Goal: Task Accomplishment & Management: Manage account settings

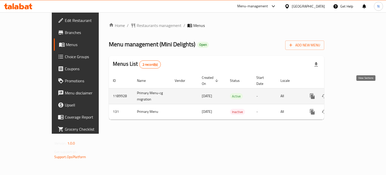
click at [351, 94] on icon "enhanced table" at bounding box center [348, 96] width 5 height 5
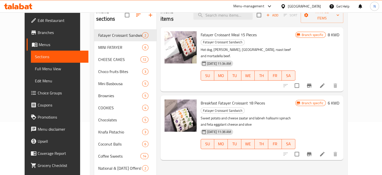
scroll to position [53, 0]
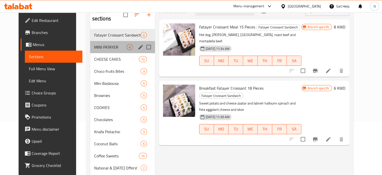
click at [108, 45] on div "MINI FATAYER 6" at bounding box center [122, 47] width 65 height 12
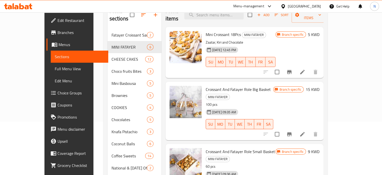
scroll to position [43, 0]
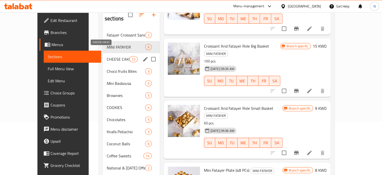
click at [107, 56] on span "CHEESE CAKES" at bounding box center [118, 59] width 23 height 6
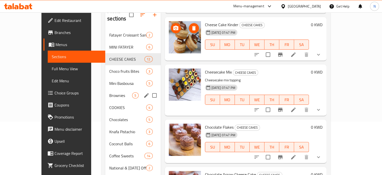
scroll to position [97, 0]
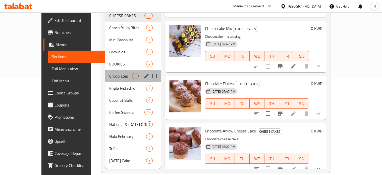
click at [105, 70] on div "Chocolates 5" at bounding box center [132, 76] width 55 height 12
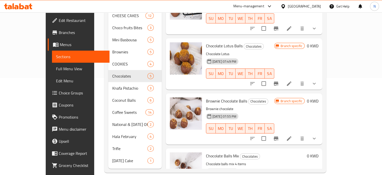
scroll to position [86, 0]
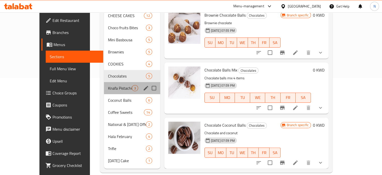
click at [104, 82] on div "Knafa Pistachio 3" at bounding box center [132, 88] width 56 height 12
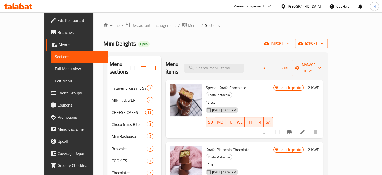
scroll to position [97, 0]
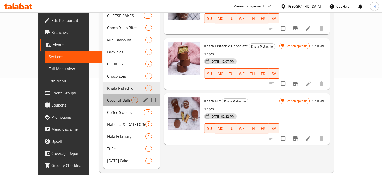
click at [103, 95] on div "Coconut Balls 6" at bounding box center [131, 100] width 57 height 12
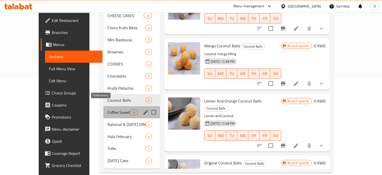
click at [107, 109] on span "Coffee Sweets" at bounding box center [118, 112] width 22 height 6
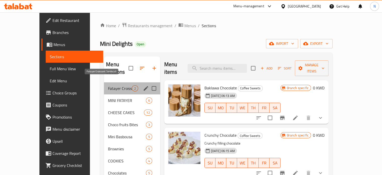
click at [108, 85] on span "Fatayer Croissant Sandwich" at bounding box center [120, 88] width 24 height 6
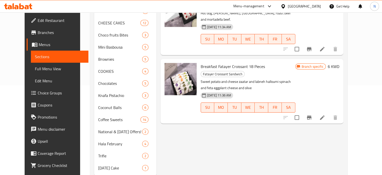
scroll to position [50, 0]
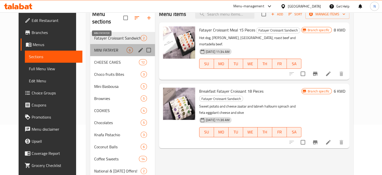
click at [94, 47] on span "MINI FATAYER" at bounding box center [110, 50] width 32 height 6
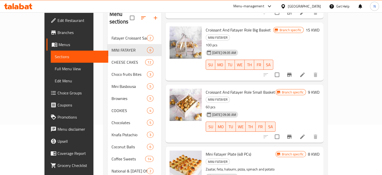
scroll to position [141, 0]
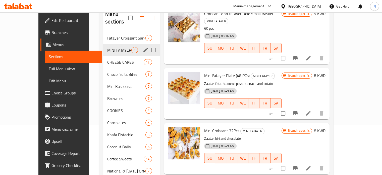
click at [105, 48] on div "MINI FATAYER 6" at bounding box center [131, 50] width 57 height 12
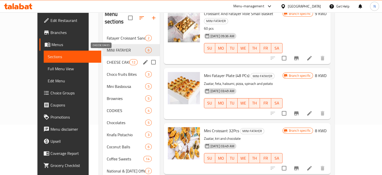
click at [107, 59] on span "CHEESE CAKES" at bounding box center [118, 62] width 23 height 6
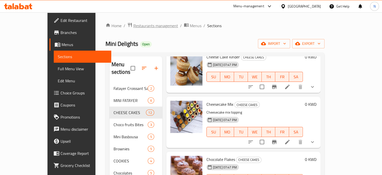
click at [133, 24] on span "Restaurants management" at bounding box center [155, 26] width 45 height 6
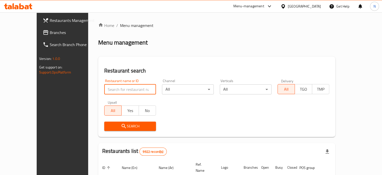
click at [108, 89] on input "search" at bounding box center [130, 89] width 52 height 10
type input "asador"
click button "Search" at bounding box center [130, 125] width 52 height 9
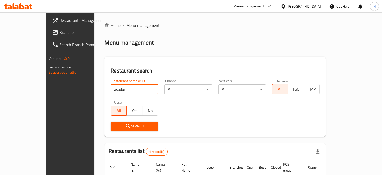
scroll to position [39, 0]
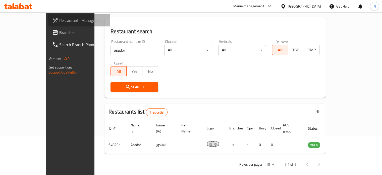
click at [59, 22] on span "Restaurants Management" at bounding box center [82, 20] width 47 height 6
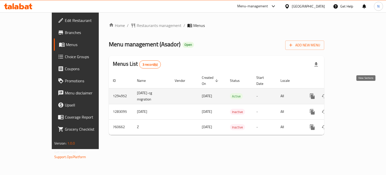
click at [354, 90] on link "enhanced table" at bounding box center [348, 96] width 12 height 12
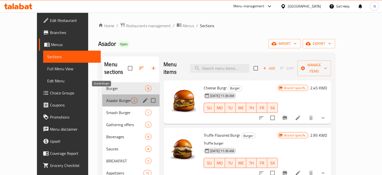
click at [106, 97] on span "Asador Burger" at bounding box center [118, 100] width 25 height 6
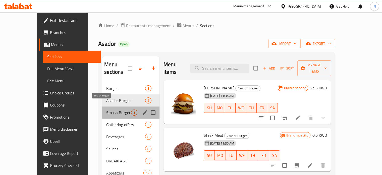
click at [106, 109] on span "Smash Burger" at bounding box center [118, 112] width 25 height 6
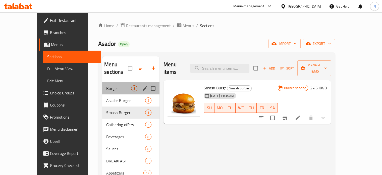
click at [102, 85] on div "Burger 8" at bounding box center [130, 88] width 57 height 12
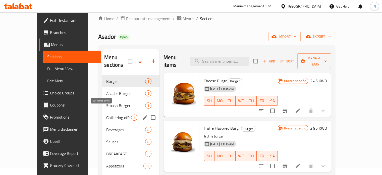
scroll to position [8, 0]
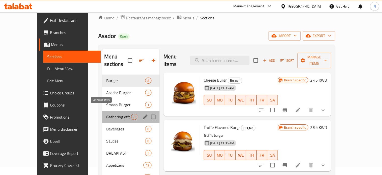
click at [106, 114] on span "Gathering offers" at bounding box center [118, 117] width 25 height 6
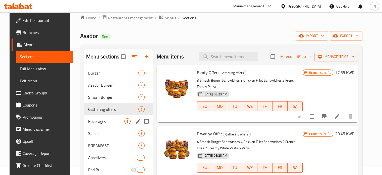
scroll to position [30, 0]
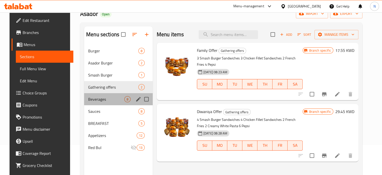
drag, startPoint x: 97, startPoint y: 102, endPoint x: 109, endPoint y: 125, distance: 25.7
click at [109, 125] on div "Burger 8 Asador Burger 2 Smash Burger 1 Gathering offers 2 Beverages 8 Sauces 8…" at bounding box center [118, 99] width 69 height 108
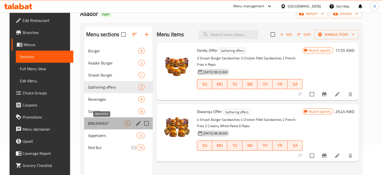
click at [109, 125] on span "BREAKFAST" at bounding box center [106, 123] width 36 height 6
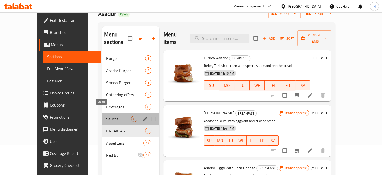
click at [106, 116] on span "Sauces" at bounding box center [118, 119] width 25 height 6
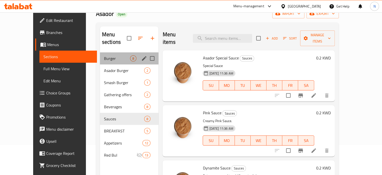
click at [100, 52] on div "Burger 8" at bounding box center [129, 58] width 59 height 12
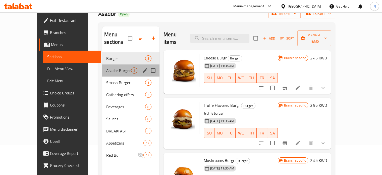
click at [102, 64] on div "Asador Burger 2" at bounding box center [130, 70] width 57 height 12
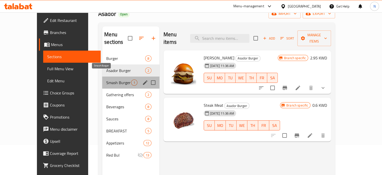
click at [106, 79] on span "Smash Burger" at bounding box center [118, 82] width 25 height 6
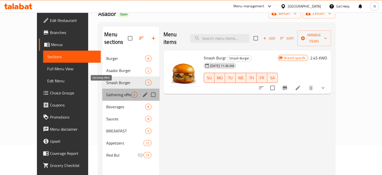
click at [106, 91] on span "Gathering offers" at bounding box center [118, 94] width 25 height 6
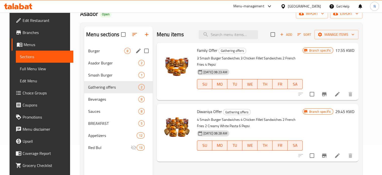
scroll to position [43, 0]
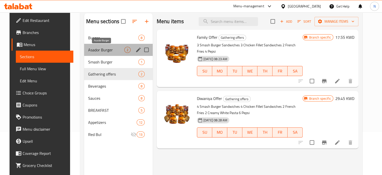
click at [88, 48] on span "Asador Burger" at bounding box center [106, 50] width 36 height 6
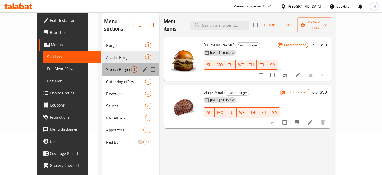
click at [102, 63] on div "Smash Burger 1" at bounding box center [130, 69] width 57 height 12
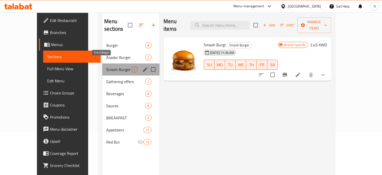
click at [106, 66] on span "Smash Burger" at bounding box center [118, 69] width 25 height 6
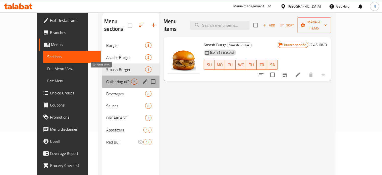
click at [106, 78] on span "Gathering offers" at bounding box center [118, 81] width 25 height 6
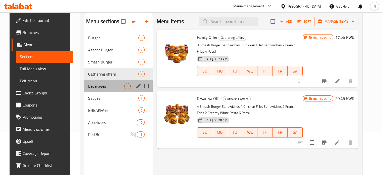
click at [90, 90] on div "Beverages 8" at bounding box center [118, 86] width 69 height 12
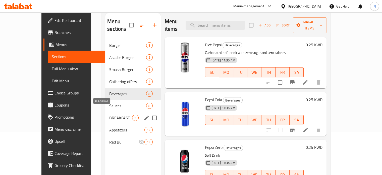
click at [109, 115] on span "BREAKFAST" at bounding box center [120, 118] width 23 height 6
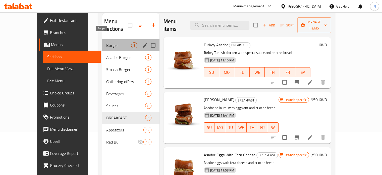
click at [106, 42] on span "Burger" at bounding box center [118, 45] width 25 height 6
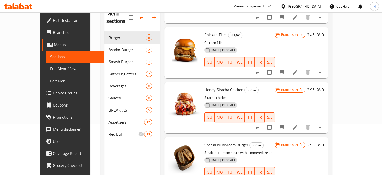
scroll to position [70, 0]
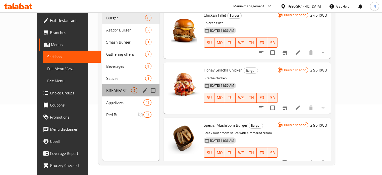
click at [102, 84] on div "BREAKFAST 5" at bounding box center [130, 90] width 57 height 12
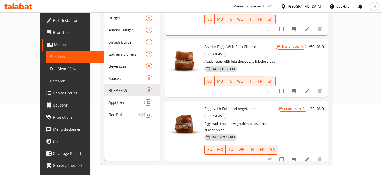
scroll to position [88, 0]
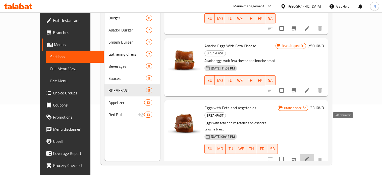
click at [310, 155] on icon at bounding box center [307, 158] width 6 height 6
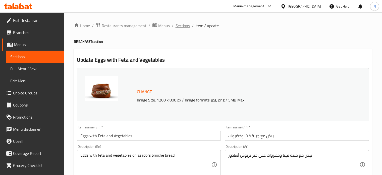
click at [181, 28] on span "Sections" at bounding box center [183, 26] width 14 height 6
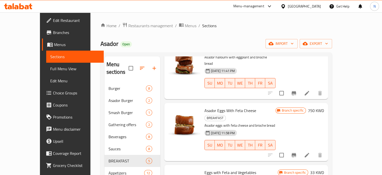
scroll to position [97, 0]
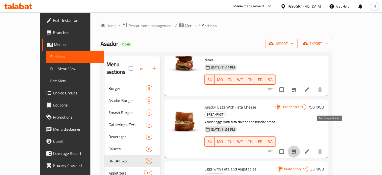
click at [300, 145] on button "Branch-specific-item" at bounding box center [294, 151] width 12 height 12
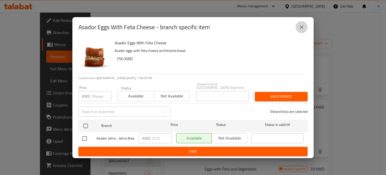
click at [304, 27] on button "close" at bounding box center [301, 27] width 12 height 12
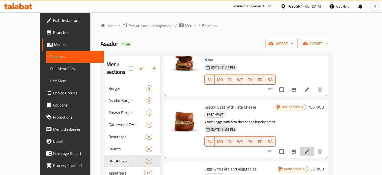
click at [314, 147] on li at bounding box center [307, 151] width 14 height 9
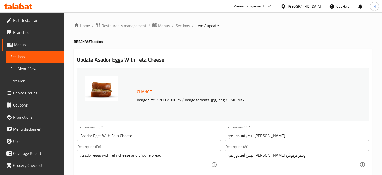
scroll to position [86, 0]
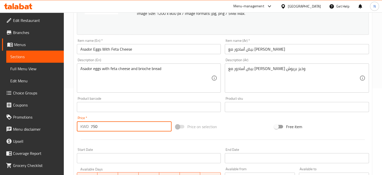
click at [112, 122] on input "750" at bounding box center [131, 126] width 81 height 10
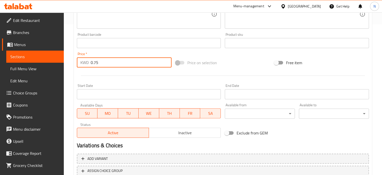
scroll to position [187, 0]
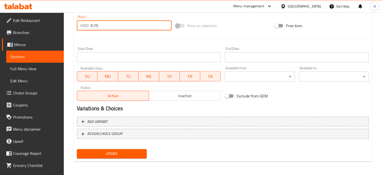
type input "0.75"
click at [113, 156] on span "Update" at bounding box center [112, 153] width 62 height 6
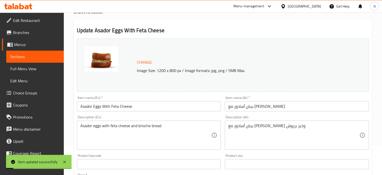
scroll to position [0, 0]
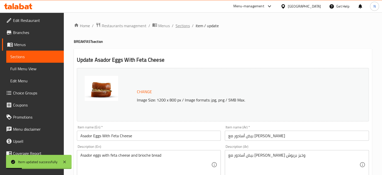
click at [185, 26] on span "Sections" at bounding box center [183, 26] width 14 height 6
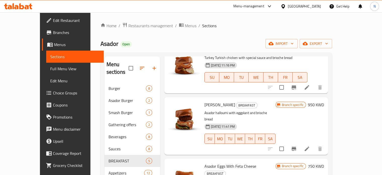
scroll to position [37, 0]
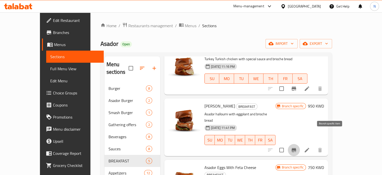
click at [296, 148] on icon "Branch-specific-item" at bounding box center [294, 150] width 5 height 4
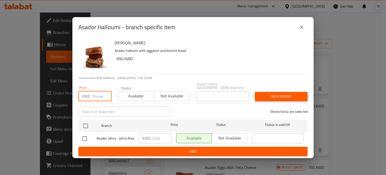
click at [96, 96] on input "number" at bounding box center [101, 96] width 19 height 10
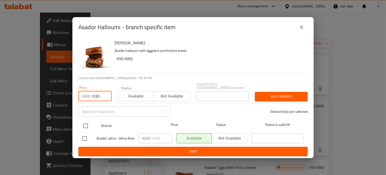
type input "0.95"
click at [83, 126] on input "checkbox" at bounding box center [85, 125] width 11 height 11
checkbox input "true"
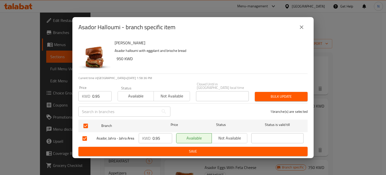
click at [188, 150] on span "Save" at bounding box center [192, 151] width 221 height 6
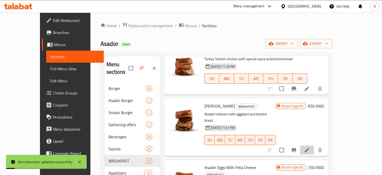
click at [314, 145] on li at bounding box center [307, 149] width 14 height 9
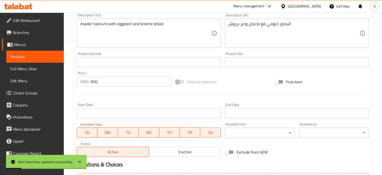
scroll to position [137, 0]
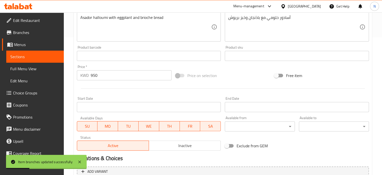
drag, startPoint x: 98, startPoint y: 82, endPoint x: 99, endPoint y: 74, distance: 7.6
click at [99, 74] on div "Price   * KWD 950 Price *" at bounding box center [124, 72] width 99 height 19
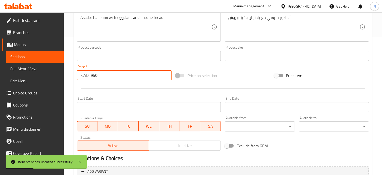
click at [99, 74] on input "950" at bounding box center [131, 75] width 81 height 10
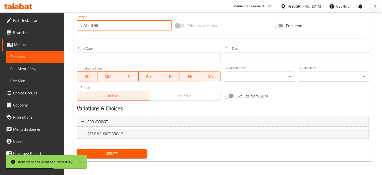
type input "0.95"
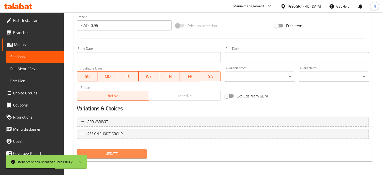
click at [104, 157] on button "Update" at bounding box center [112, 153] width 70 height 9
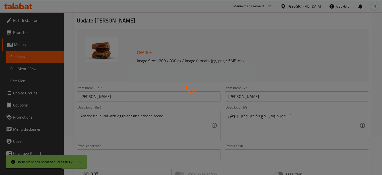
scroll to position [0, 0]
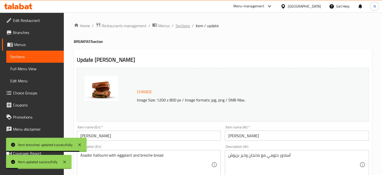
click at [180, 24] on span "Sections" at bounding box center [183, 26] width 14 height 6
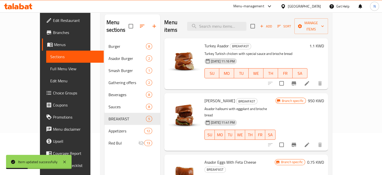
scroll to position [42, 0]
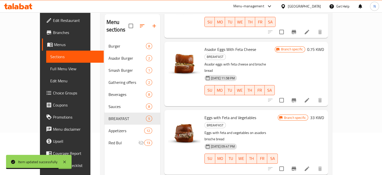
click at [224, 73] on div "[DATE] 11:58 PM SU MO TU WE TH FR SA" at bounding box center [239, 86] width 74 height 27
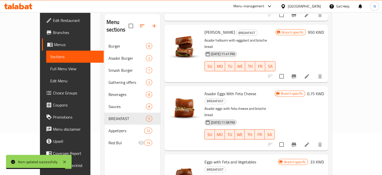
scroll to position [0, 0]
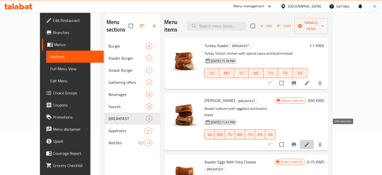
click at [310, 141] on icon at bounding box center [307, 144] width 6 height 6
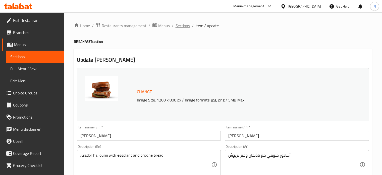
click at [181, 24] on span "Sections" at bounding box center [183, 26] width 14 height 6
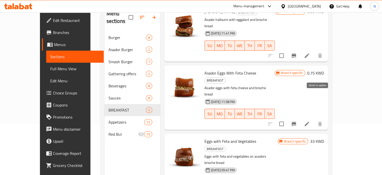
scroll to position [80, 0]
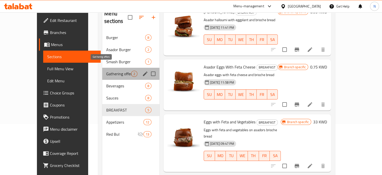
click at [106, 71] on span "Gathering offers" at bounding box center [118, 74] width 25 height 6
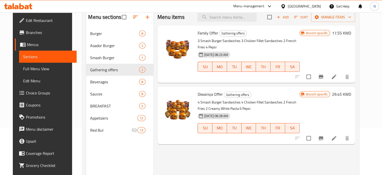
scroll to position [47, 0]
click at [324, 135] on icon "Branch-specific-item" at bounding box center [321, 138] width 6 height 6
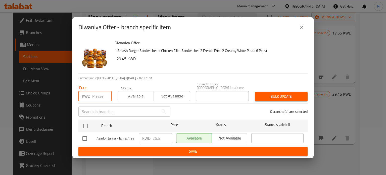
click at [97, 98] on input "number" at bounding box center [101, 96] width 19 height 10
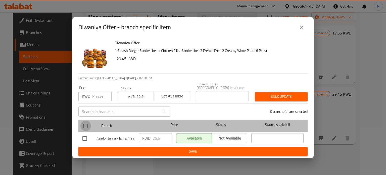
click at [85, 123] on input "checkbox" at bounding box center [85, 125] width 11 height 11
checkbox input "true"
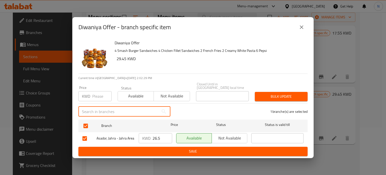
click at [78, 114] on input "text" at bounding box center [118, 111] width 80 height 10
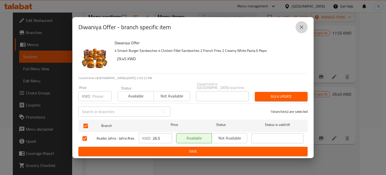
click at [301, 30] on icon "close" at bounding box center [301, 27] width 6 height 6
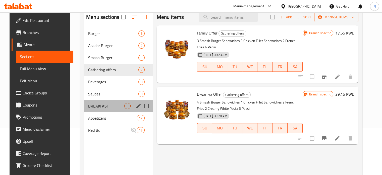
click at [91, 110] on div "BREAKFAST 5" at bounding box center [118, 106] width 69 height 12
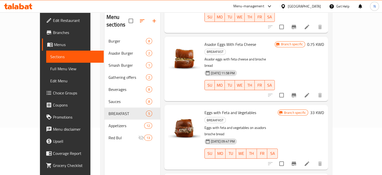
scroll to position [112, 0]
click at [314, 159] on li at bounding box center [307, 163] width 14 height 9
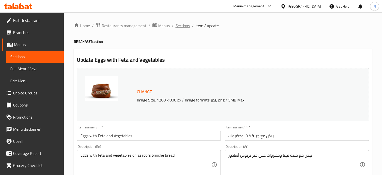
click at [179, 26] on span "Sections" at bounding box center [183, 26] width 14 height 6
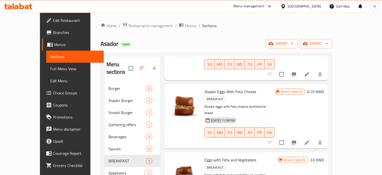
scroll to position [70, 0]
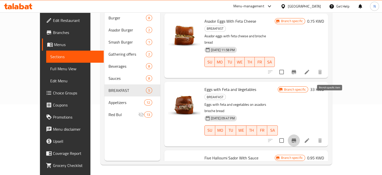
click at [297, 137] on icon "Branch-specific-item" at bounding box center [294, 140] width 6 height 6
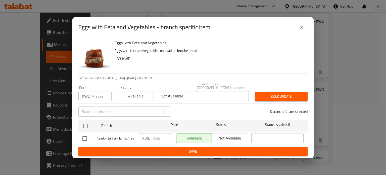
click at [316, 25] on div "Eggs with Feta and Vegetables - branch specific item Eggs with Feta and Vegetab…" at bounding box center [193, 87] width 386 height 175
click at [303, 29] on icon "close" at bounding box center [301, 27] width 6 height 6
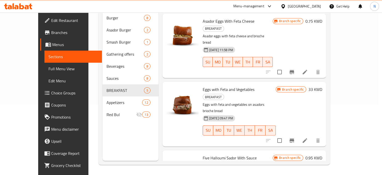
drag, startPoint x: 303, startPoint y: 29, endPoint x: 297, endPoint y: 72, distance: 43.5
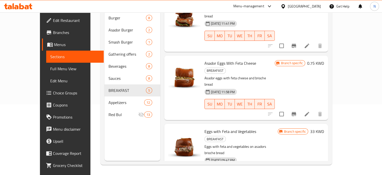
scroll to position [71, 0]
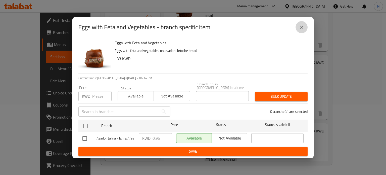
click at [301, 27] on icon "close" at bounding box center [301, 27] width 6 height 6
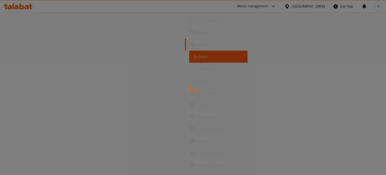
drag, startPoint x: 99, startPoint y: 125, endPoint x: 113, endPoint y: 36, distance: 89.3
click at [113, 36] on div at bounding box center [193, 87] width 386 height 175
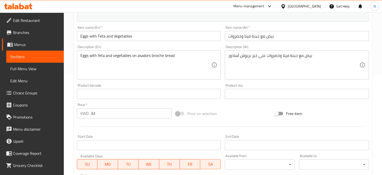
scroll to position [106, 0]
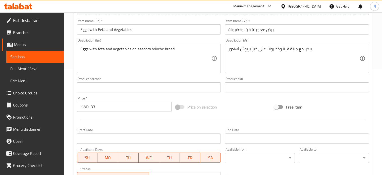
click at [95, 110] on input "33" at bounding box center [131, 106] width 81 height 10
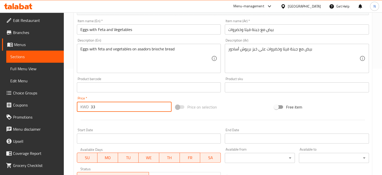
click at [95, 110] on input "33" at bounding box center [131, 106] width 81 height 10
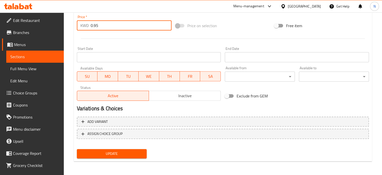
type input "0.95"
click at [130, 154] on span "Update" at bounding box center [112, 153] width 62 height 6
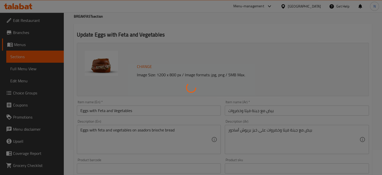
scroll to position [0, 0]
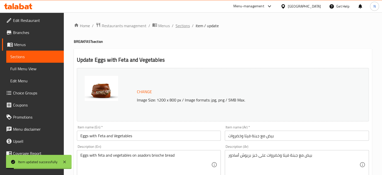
click at [183, 24] on span "Sections" at bounding box center [183, 26] width 14 height 6
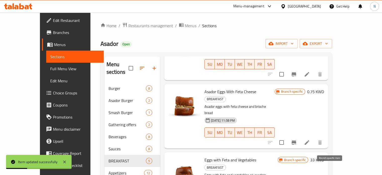
scroll to position [63, 0]
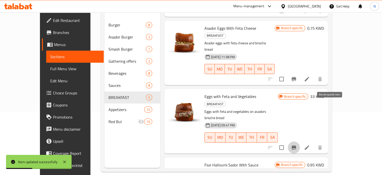
click at [296, 145] on icon "Branch-specific-item" at bounding box center [294, 147] width 5 height 4
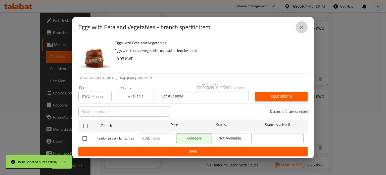
click at [300, 27] on icon "close" at bounding box center [302, 27] width 4 height 4
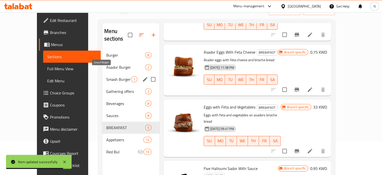
scroll to position [31, 0]
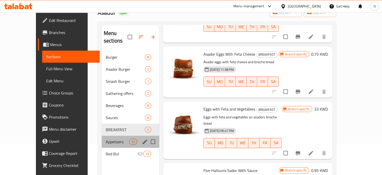
click at [102, 139] on div "Appetizers 12" at bounding box center [131, 141] width 58 height 12
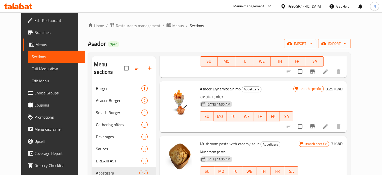
scroll to position [110, 0]
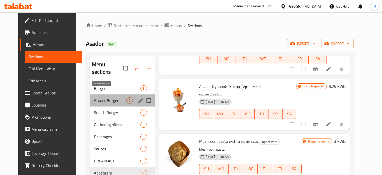
click at [95, 97] on span "Asador Burger" at bounding box center [110, 100] width 32 height 6
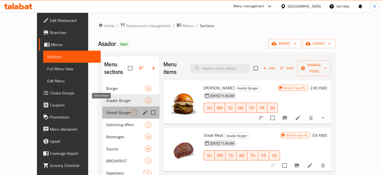
click at [106, 109] on span "Smash Burger" at bounding box center [118, 112] width 25 height 6
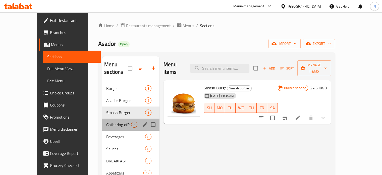
click at [103, 122] on div "Gathering offers 2" at bounding box center [130, 124] width 57 height 12
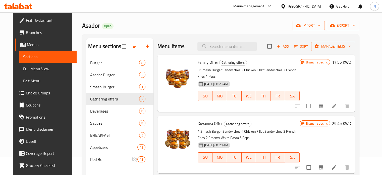
scroll to position [19, 0]
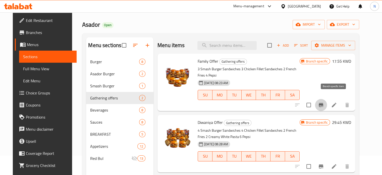
click at [324, 102] on icon "Branch-specific-item" at bounding box center [321, 105] width 6 height 6
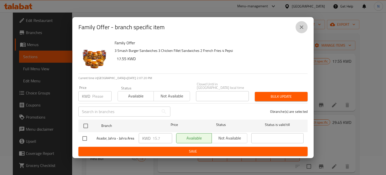
click at [303, 29] on icon "close" at bounding box center [301, 27] width 6 height 6
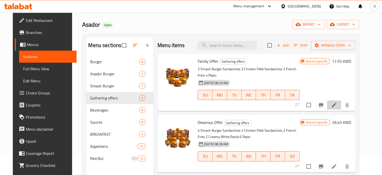
click at [341, 102] on li at bounding box center [334, 104] width 14 height 9
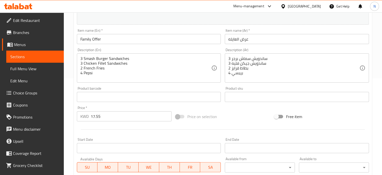
scroll to position [96, 0]
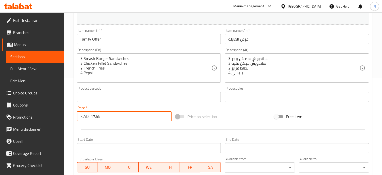
click at [94, 118] on input "17.55" at bounding box center [131, 116] width 81 height 10
click at [124, 113] on input "15.55" at bounding box center [131, 116] width 81 height 10
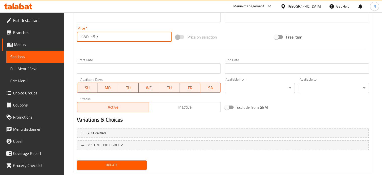
scroll to position [184, 0]
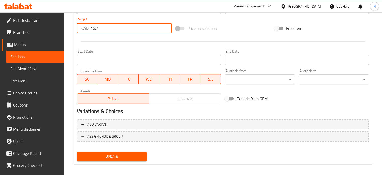
type input "15.7"
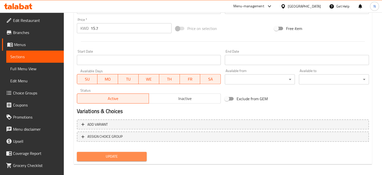
click at [122, 154] on span "Update" at bounding box center [112, 156] width 62 height 6
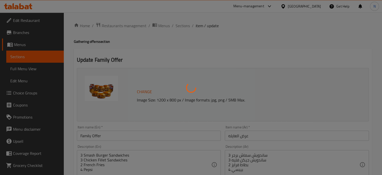
scroll to position [0, 0]
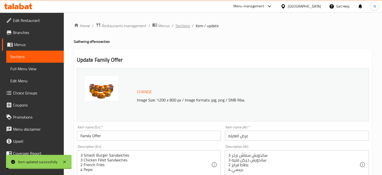
click at [179, 27] on span "Sections" at bounding box center [183, 26] width 14 height 6
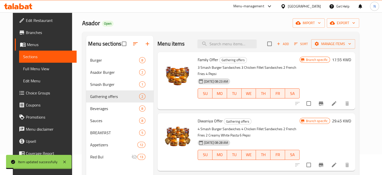
scroll to position [21, 0]
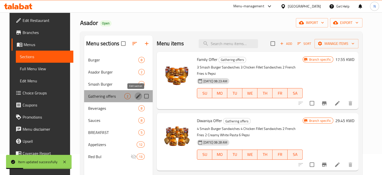
click at [136, 97] on icon "edit" at bounding box center [138, 96] width 5 height 5
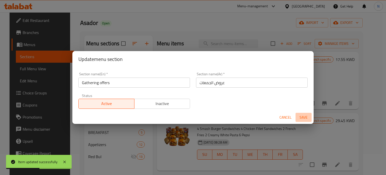
click at [303, 116] on span "Save" at bounding box center [303, 117] width 12 height 6
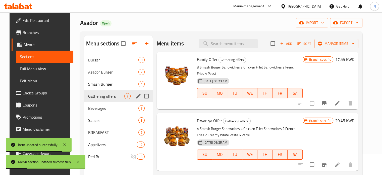
scroll to position [24, 0]
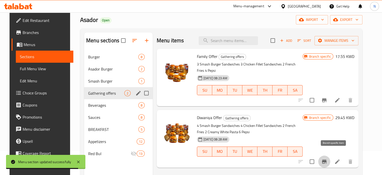
click at [327, 158] on icon "Branch-specific-item" at bounding box center [324, 161] width 6 height 6
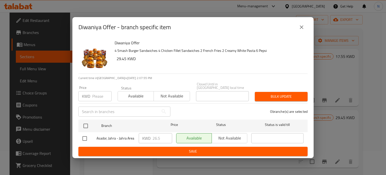
click at [91, 96] on div "KWD Price" at bounding box center [94, 96] width 33 height 10
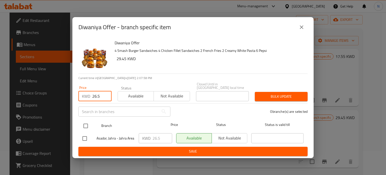
type input "26.5"
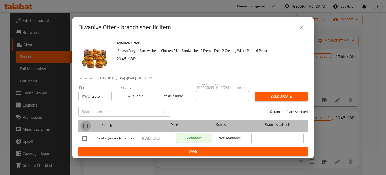
click at [83, 124] on input "checkbox" at bounding box center [85, 125] width 11 height 11
checkbox input "true"
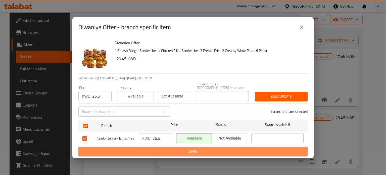
click at [153, 153] on button "Save" at bounding box center [192, 150] width 229 height 9
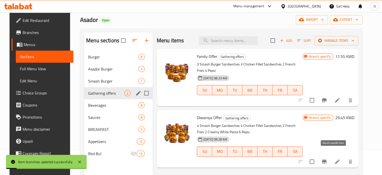
click at [330, 159] on button "Branch-specific-item" at bounding box center [324, 161] width 12 height 12
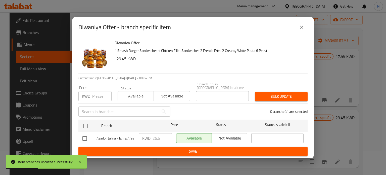
click at [301, 30] on icon "close" at bounding box center [301, 27] width 6 height 6
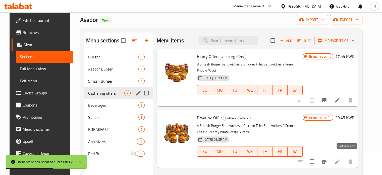
click at [340, 158] on icon at bounding box center [337, 161] width 6 height 6
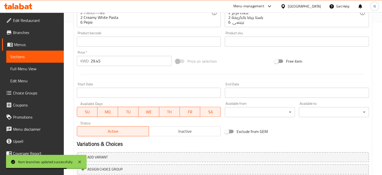
scroll to position [152, 0]
click at [109, 60] on input "29.45" at bounding box center [131, 61] width 81 height 10
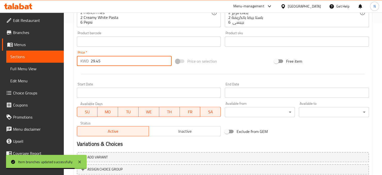
click at [109, 60] on input "29.45" at bounding box center [131, 61] width 81 height 10
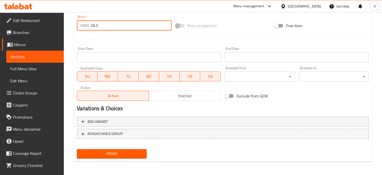
scroll to position [187, 0]
type input "26.5"
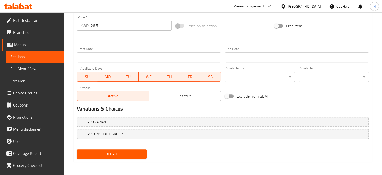
click at [102, 147] on div "Update" at bounding box center [112, 153] width 74 height 13
click at [106, 154] on span "Update" at bounding box center [112, 153] width 62 height 6
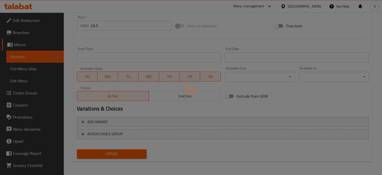
scroll to position [0, 0]
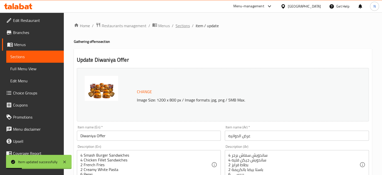
click at [182, 29] on span "Sections" at bounding box center [183, 26] width 14 height 6
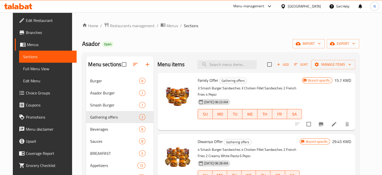
click at [195, 36] on div "Home / Restaurants management / Menus / Sections Asador Open import export Menu…" at bounding box center [220, 128] width 277 height 212
click at [264, 6] on div "Menu-management" at bounding box center [248, 6] width 31 height 6
click at [199, 82] on span "Family Offer" at bounding box center [208, 80] width 21 height 8
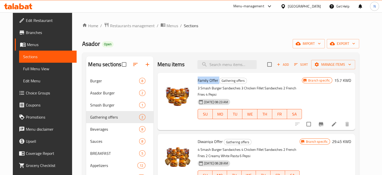
copy h6 "Family Offer"
click at [206, 137] on span "Diwaniya Offer" at bounding box center [210, 141] width 25 height 8
copy h6 "Diwaniya Offer"
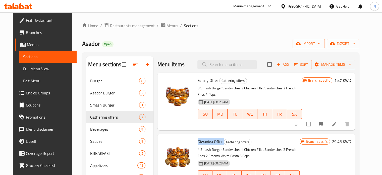
scroll to position [48, 0]
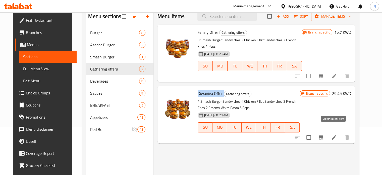
click at [327, 134] on button "Branch-specific-item" at bounding box center [321, 137] width 12 height 12
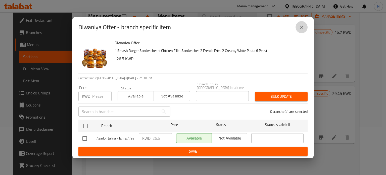
click at [303, 27] on icon "close" at bounding box center [301, 27] width 6 height 6
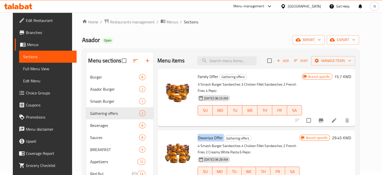
scroll to position [0, 0]
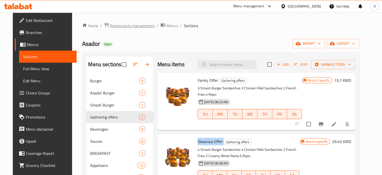
click at [113, 27] on span "Restaurants management" at bounding box center [132, 26] width 45 height 6
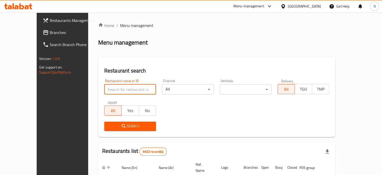
click at [123, 94] on input "search" at bounding box center [130, 89] width 52 height 10
type input "asador"
click button "Search" at bounding box center [130, 125] width 52 height 9
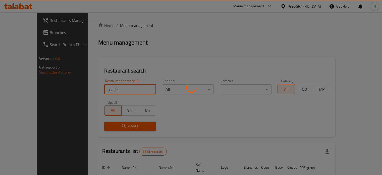
scroll to position [39, 0]
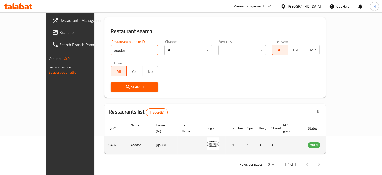
click at [104, 139] on td "648295" at bounding box center [115, 145] width 22 height 18
copy td "648295"
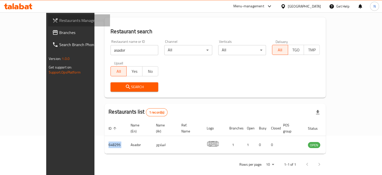
click at [48, 25] on link "Restaurants Management" at bounding box center [79, 20] width 62 height 12
